Goal: Check status

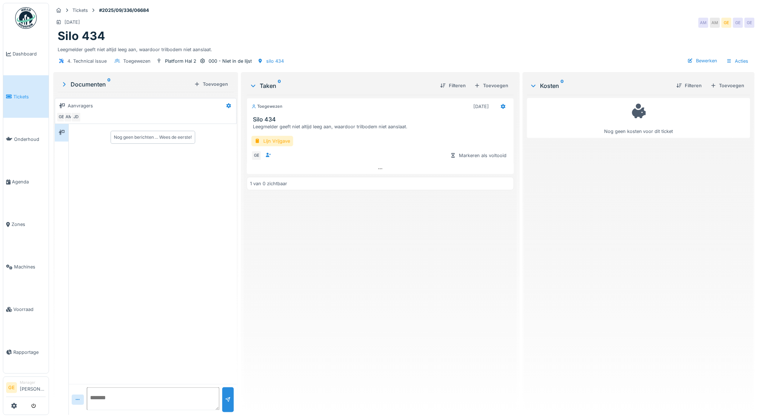
click at [19, 98] on span "Tickets" at bounding box center [29, 96] width 32 height 7
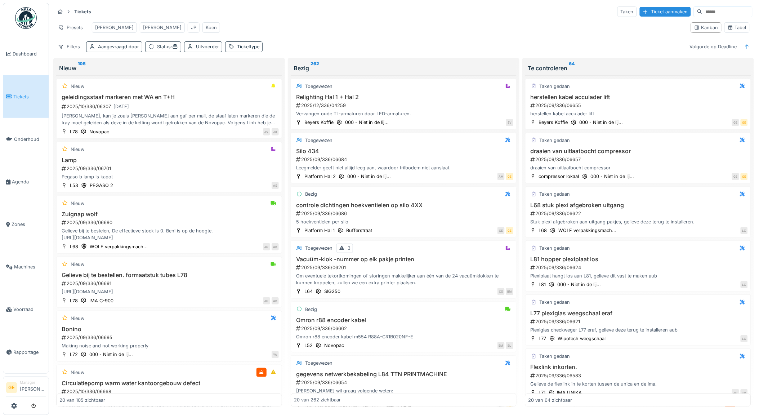
click at [163, 50] on div "Status :" at bounding box center [167, 46] width 21 height 7
click at [206, 71] on div "Verwijderen" at bounding box center [203, 72] width 40 height 10
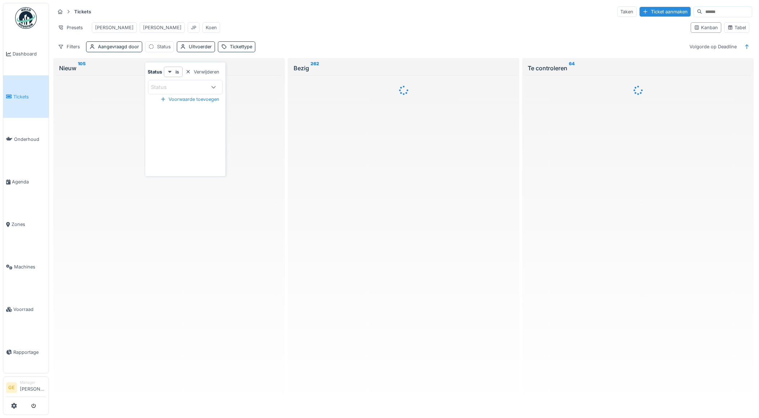
click at [207, 70] on div "Verwijderen" at bounding box center [203, 72] width 40 height 10
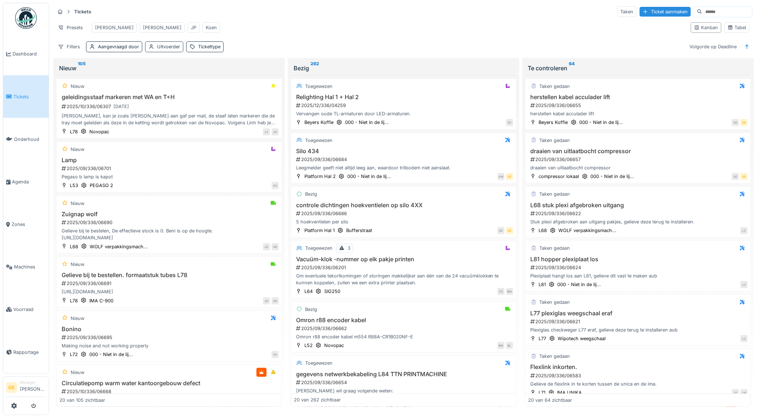
click at [177, 50] on div "Uitvoerder" at bounding box center [168, 46] width 23 height 7
click at [233, 33] on div "Presets Adrian Gino JP Koen" at bounding box center [370, 27] width 630 height 16
click at [120, 50] on div "Aangevraagd door" at bounding box center [118, 46] width 41 height 7
click at [237, 30] on div "Presets Adrian Gino JP Koen" at bounding box center [370, 27] width 630 height 16
